Goal: Task Accomplishment & Management: Complete application form

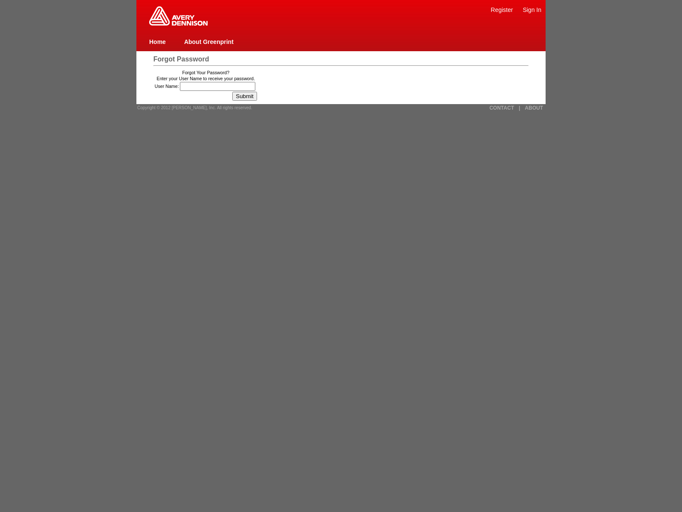
click at [208, 41] on link "About Greenprint" at bounding box center [208, 41] width 49 height 7
type input "javascript:[DOMAIN_NAME]._tenable_wasscan_js_namespace_taint_tracer.log_executi…"
